Goal: Browse casually

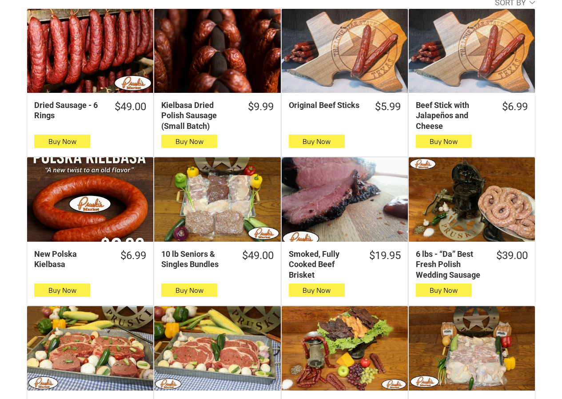
scroll to position [356, 0]
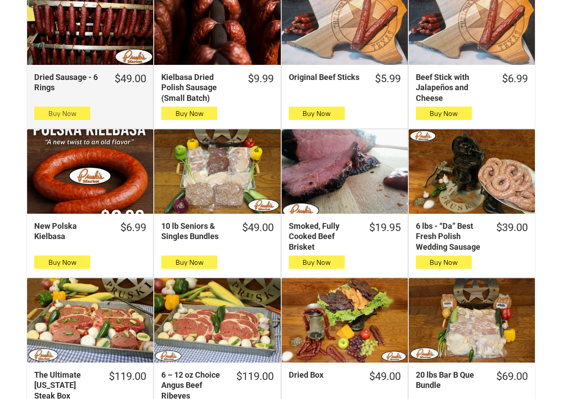
click at [49, 114] on span "Buy Now" at bounding box center [62, 113] width 28 height 8
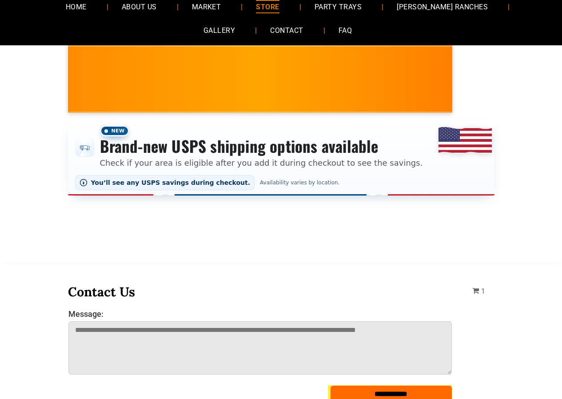
scroll to position [44, 0]
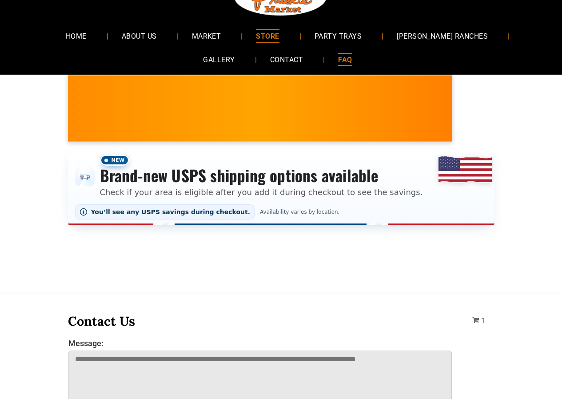
click at [325, 54] on link "FAQ" at bounding box center [345, 60] width 40 height 24
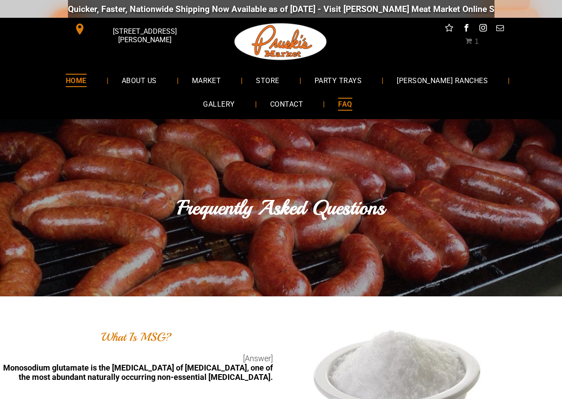
click at [52, 84] on link "HOME" at bounding box center [76, 80] width 48 height 24
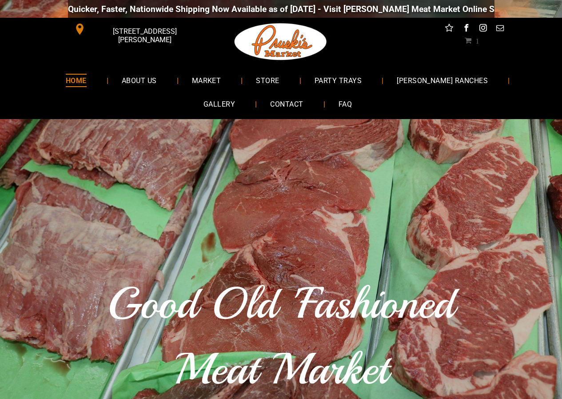
click at [150, 90] on li "ABOUT US" at bounding box center [143, 80] width 70 height 24
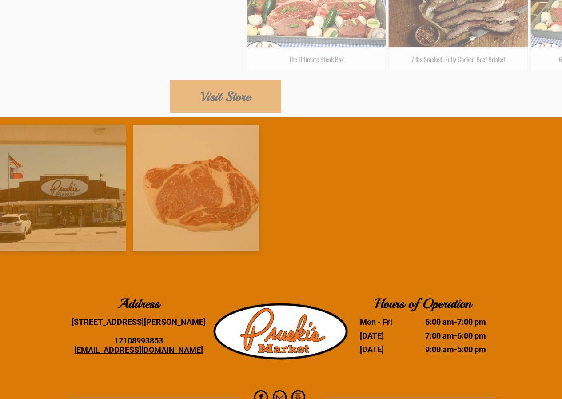
scroll to position [1552, 0]
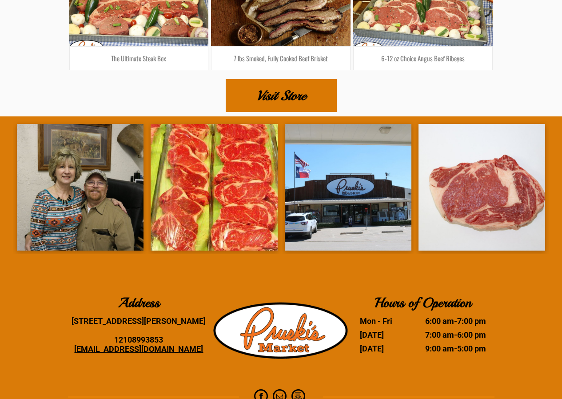
click at [292, 80] on span "Visit Store" at bounding box center [280, 95] width 49 height 31
